Goal: Transaction & Acquisition: Download file/media

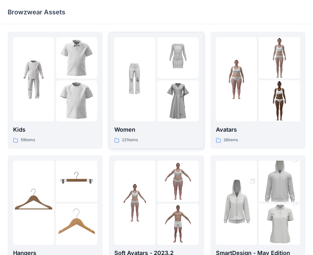
click at [158, 76] on div at bounding box center [177, 57] width 41 height 41
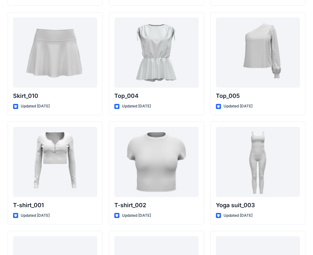
scroll to position [3323, 0]
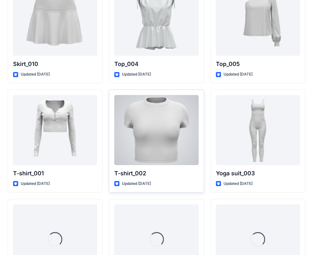
click at [172, 142] on div at bounding box center [156, 130] width 84 height 70
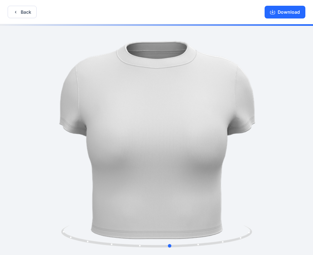
drag, startPoint x: 134, startPoint y: 152, endPoint x: 147, endPoint y: 159, distance: 14.8
click at [147, 159] on div at bounding box center [156, 140] width 313 height 232
click at [283, 10] on button "Download" at bounding box center [285, 12] width 41 height 13
click at [265, 159] on div at bounding box center [156, 140] width 313 height 232
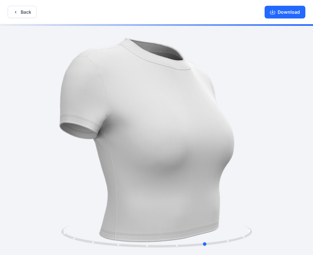
drag, startPoint x: 214, startPoint y: 139, endPoint x: 265, endPoint y: 145, distance: 51.2
click at [265, 145] on div at bounding box center [156, 140] width 313 height 232
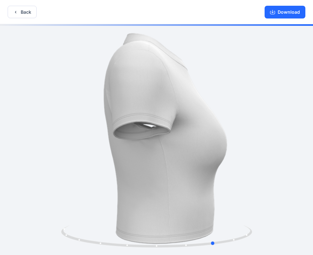
drag, startPoint x: 235, startPoint y: 179, endPoint x: 215, endPoint y: 174, distance: 20.5
click at [215, 179] on div at bounding box center [156, 140] width 313 height 232
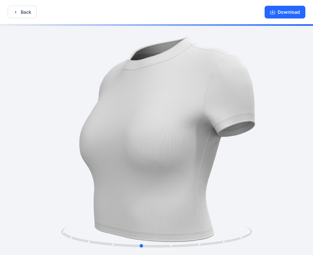
drag, startPoint x: 212, startPoint y: 102, endPoint x: 159, endPoint y: 97, distance: 52.4
click at [159, 97] on div at bounding box center [156, 140] width 313 height 232
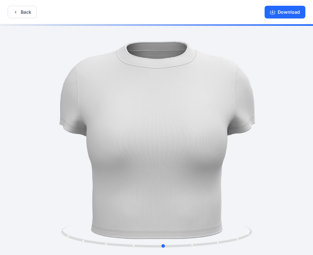
drag, startPoint x: 159, startPoint y: 97, endPoint x: 169, endPoint y: 84, distance: 16.7
click at [181, 92] on div at bounding box center [156, 140] width 313 height 232
click at [19, 8] on button "Back" at bounding box center [22, 12] width 29 height 12
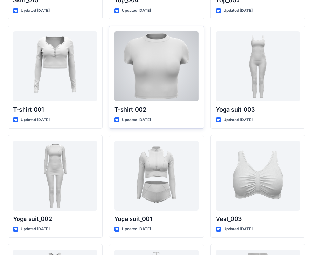
scroll to position [3323, 0]
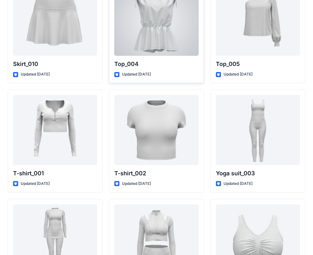
drag, startPoint x: 26, startPoint y: 5, endPoint x: 137, endPoint y: 76, distance: 131.5
click at [137, 76] on p "Updated [DATE]" at bounding box center [136, 74] width 29 height 7
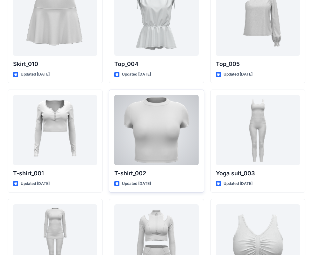
click at [159, 114] on div at bounding box center [156, 130] width 84 height 70
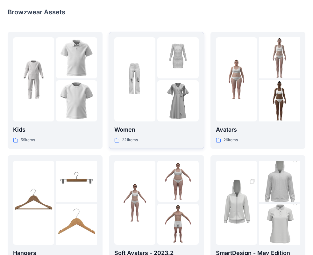
click at [180, 84] on img at bounding box center [177, 100] width 41 height 41
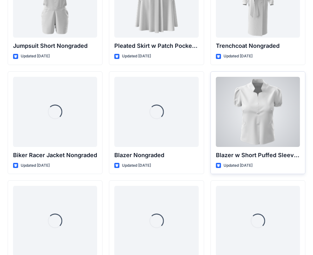
scroll to position [6535, 0]
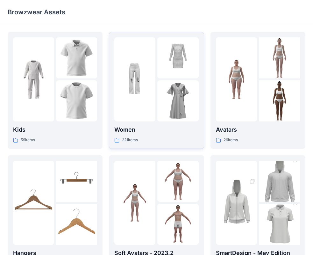
click at [143, 82] on img at bounding box center [134, 79] width 41 height 41
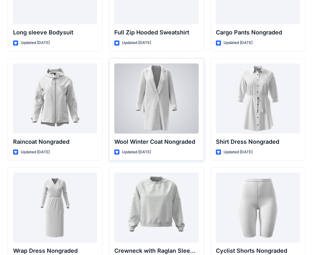
scroll to position [5567, 0]
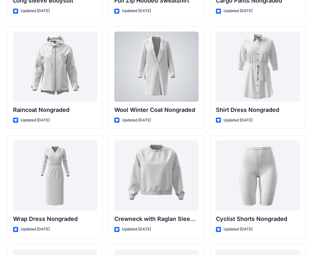
click at [183, 76] on div at bounding box center [156, 67] width 84 height 70
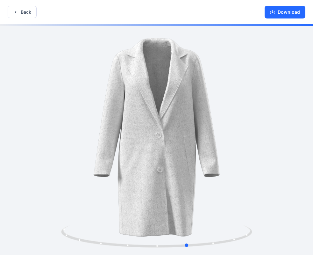
drag, startPoint x: 86, startPoint y: 144, endPoint x: 209, endPoint y: 101, distance: 130.2
click at [122, 143] on div at bounding box center [156, 140] width 313 height 232
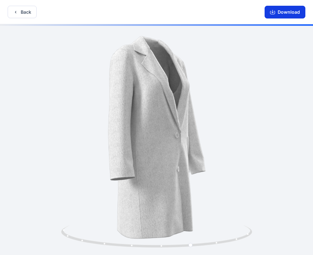
click at [286, 15] on button "Download" at bounding box center [285, 12] width 41 height 13
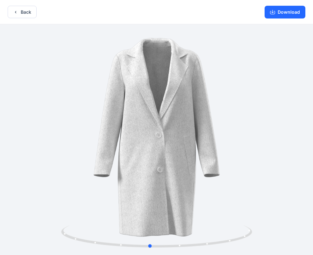
drag, startPoint x: 237, startPoint y: 188, endPoint x: 199, endPoint y: 188, distance: 37.9
click at [199, 188] on div at bounding box center [156, 140] width 313 height 232
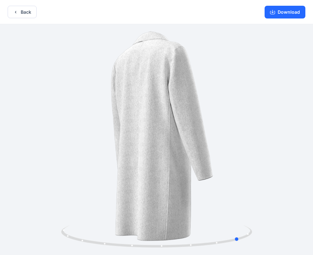
drag, startPoint x: 213, startPoint y: 186, endPoint x: 197, endPoint y: 183, distance: 16.5
click at [223, 195] on div at bounding box center [156, 140] width 313 height 232
